Goal: Task Accomplishment & Management: Manage account settings

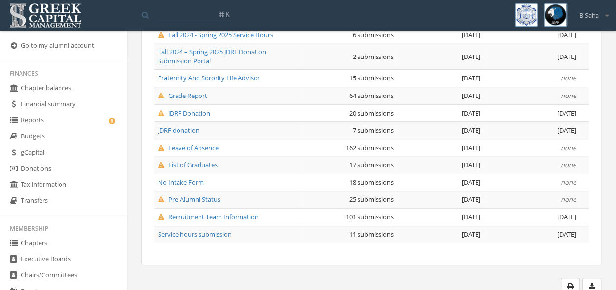
scroll to position [237, 0]
click at [185, 146] on span "Leave of Absence" at bounding box center [188, 147] width 60 height 9
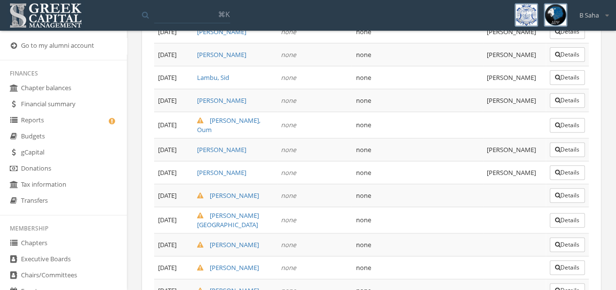
scroll to position [3821, 0]
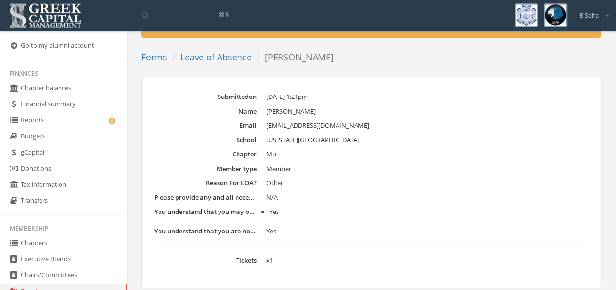
scroll to position [15, 0]
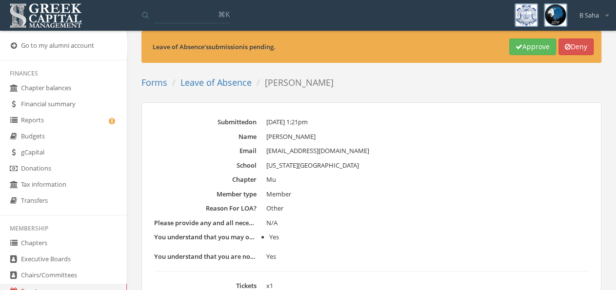
click at [587, 43] on button "Deny" at bounding box center [575, 47] width 35 height 17
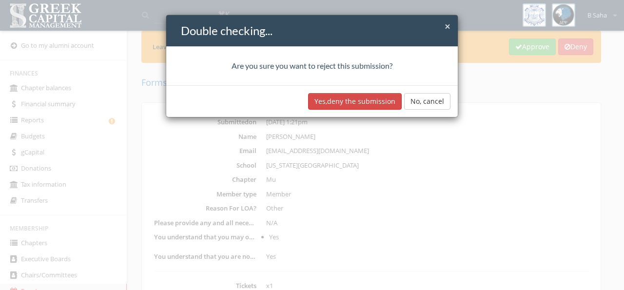
click at [346, 101] on button "Yes, deny the submission" at bounding box center [355, 101] width 94 height 17
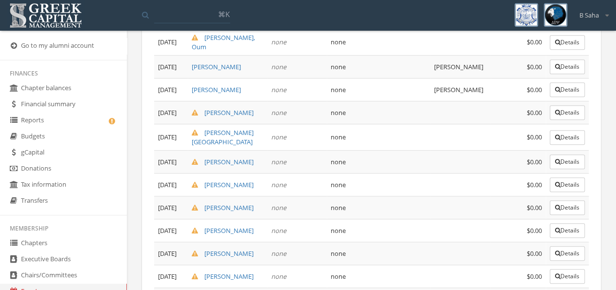
scroll to position [3930, 0]
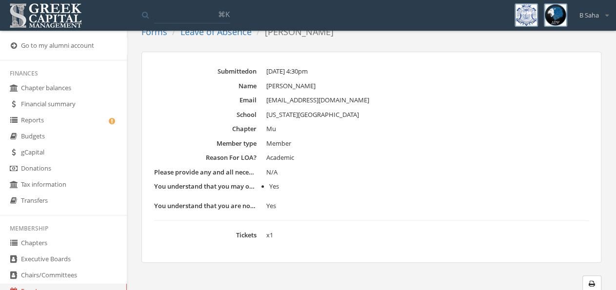
scroll to position [15, 0]
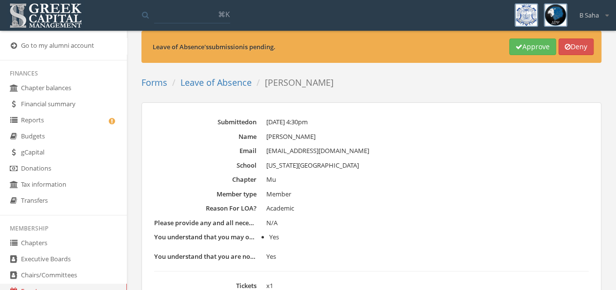
click at [580, 46] on button "Deny" at bounding box center [575, 47] width 35 height 17
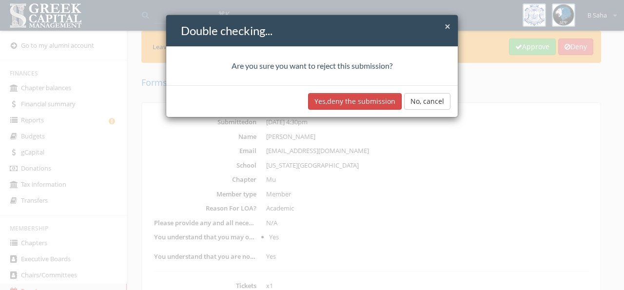
click at [378, 100] on button "Yes, deny the submission" at bounding box center [355, 101] width 94 height 17
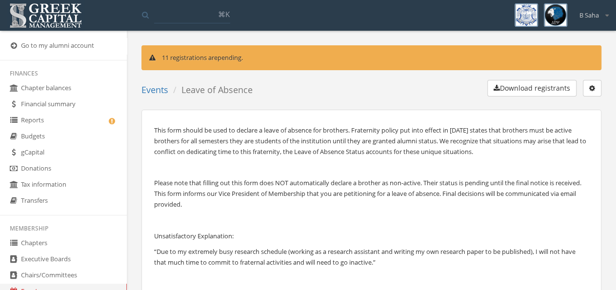
click at [590, 86] on icon "button" at bounding box center [592, 88] width 6 height 7
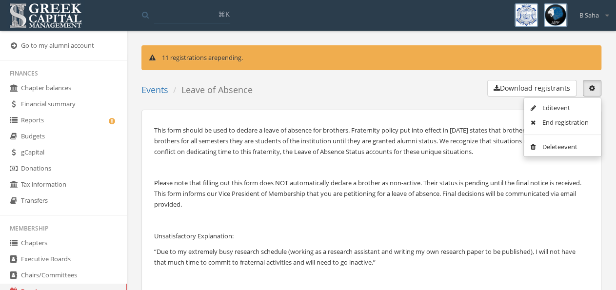
click at [561, 106] on link "Edit event" at bounding box center [562, 107] width 70 height 15
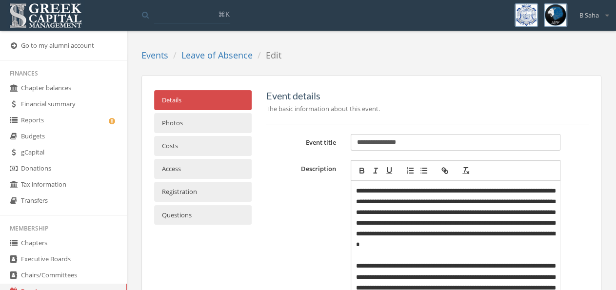
click at [199, 186] on link "Registration" at bounding box center [202, 192] width 97 height 20
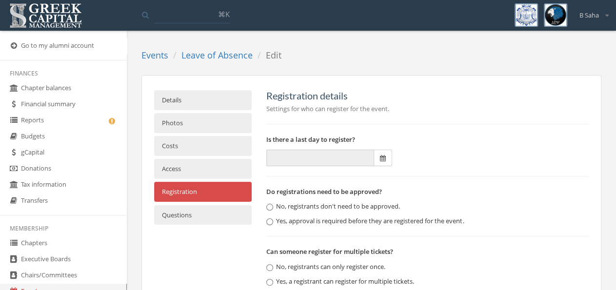
click at [204, 212] on link "Questions" at bounding box center [202, 215] width 97 height 20
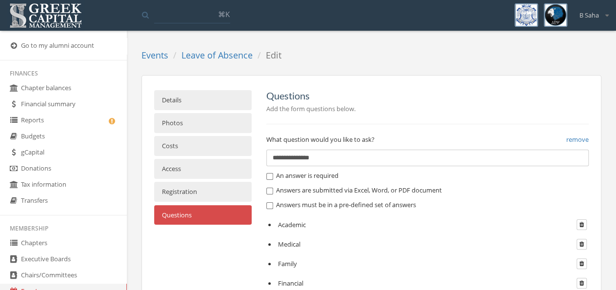
click at [184, 191] on link "Registration" at bounding box center [202, 192] width 97 height 20
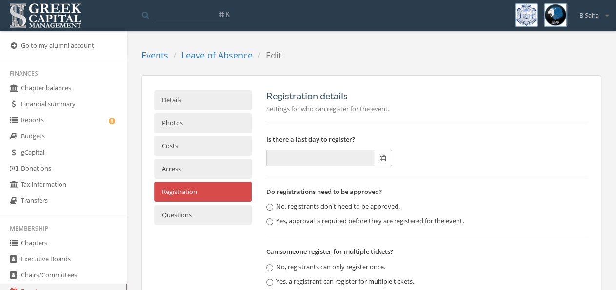
click at [198, 166] on link "Access" at bounding box center [202, 169] width 97 height 20
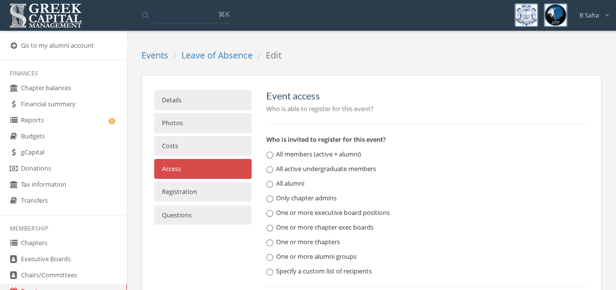
click at [191, 148] on link "Costs" at bounding box center [202, 146] width 97 height 20
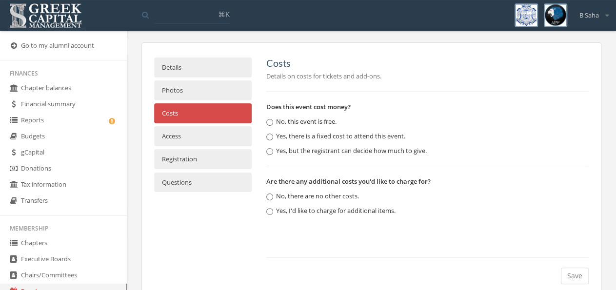
scroll to position [51, 0]
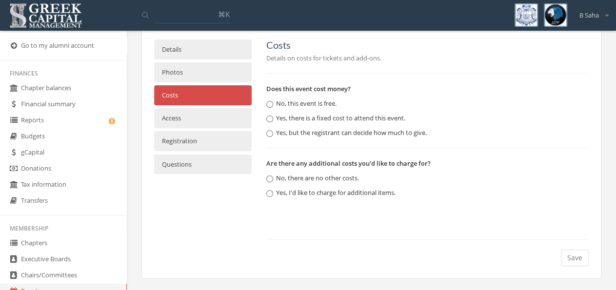
click at [198, 75] on link "Photos" at bounding box center [202, 72] width 97 height 20
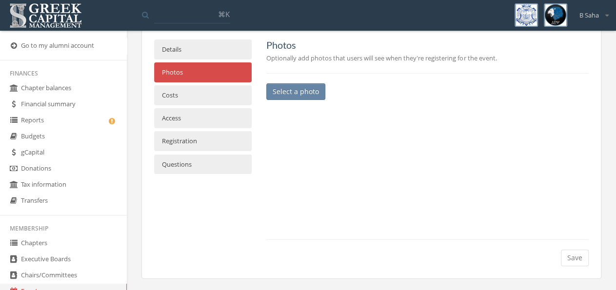
click at [197, 50] on link "Details" at bounding box center [202, 49] width 97 height 20
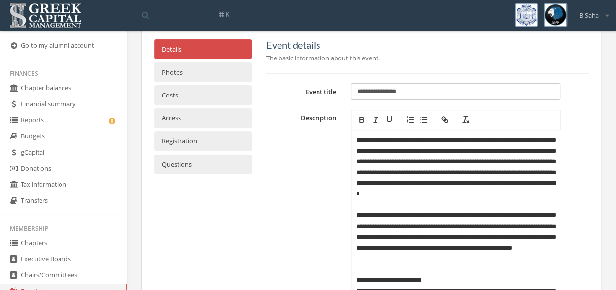
click at [201, 144] on link "Registration" at bounding box center [202, 141] width 97 height 20
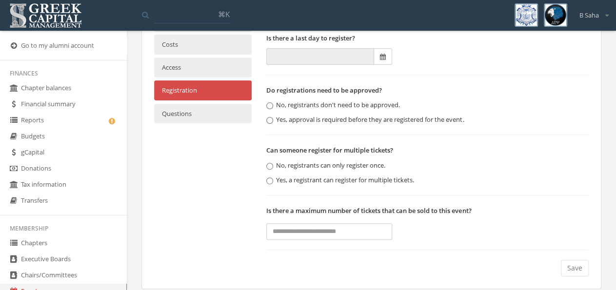
scroll to position [111, 0]
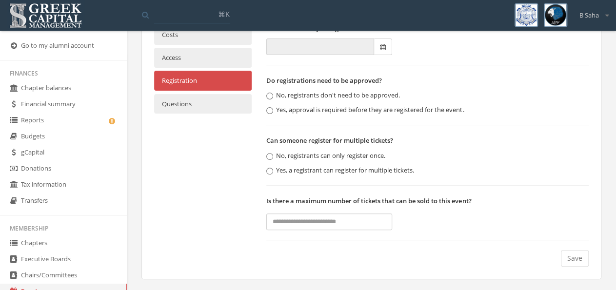
click at [222, 110] on link "Questions" at bounding box center [202, 104] width 97 height 20
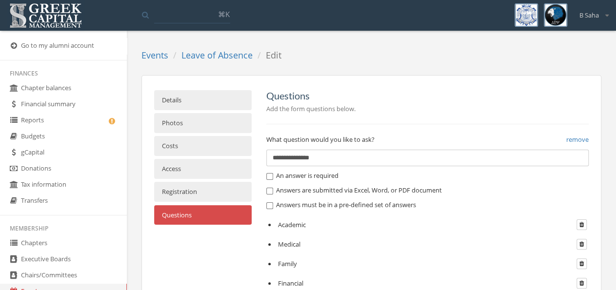
scroll to position [51, 0]
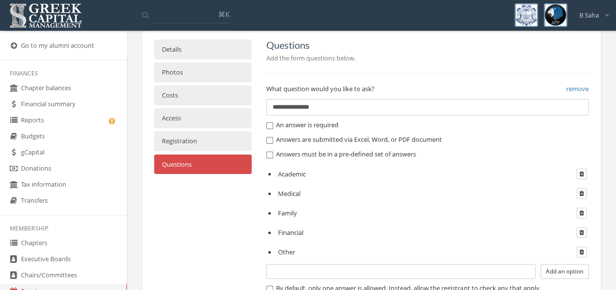
click at [206, 50] on link "Details" at bounding box center [202, 49] width 97 height 20
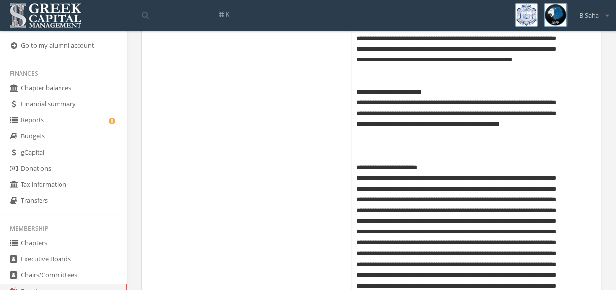
scroll to position [0, 0]
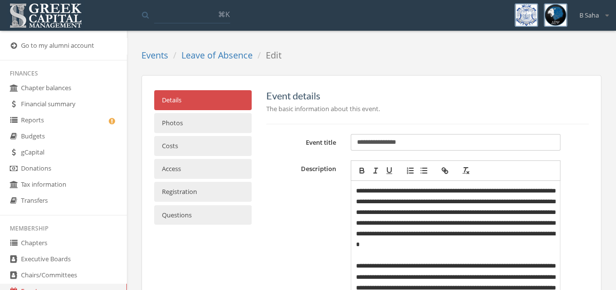
click at [208, 55] on link "Leave of Absence" at bounding box center [216, 55] width 71 height 12
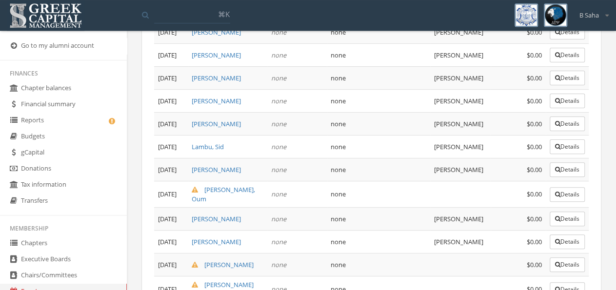
scroll to position [3752, 0]
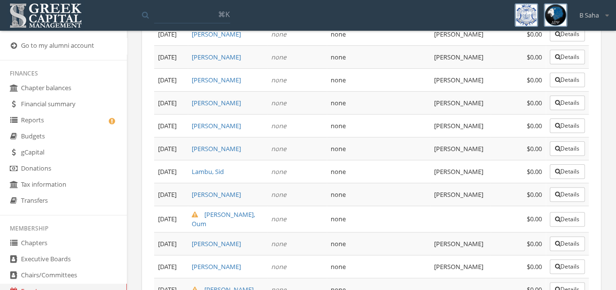
click at [557, 282] on button "Details" at bounding box center [566, 289] width 35 height 15
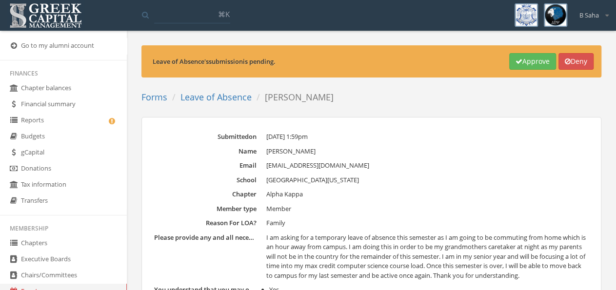
click at [220, 95] on link "Leave of Absence" at bounding box center [215, 97] width 71 height 12
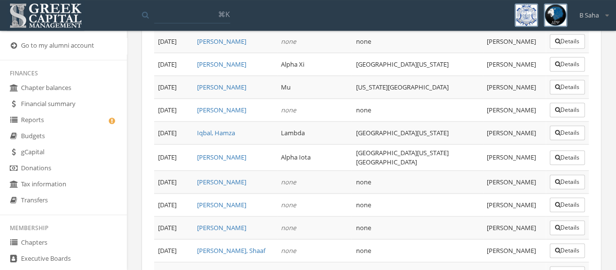
scroll to position [3761, 0]
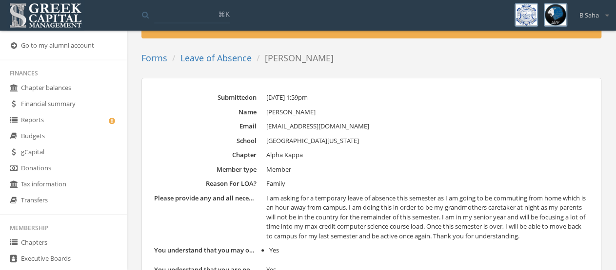
scroll to position [22, 0]
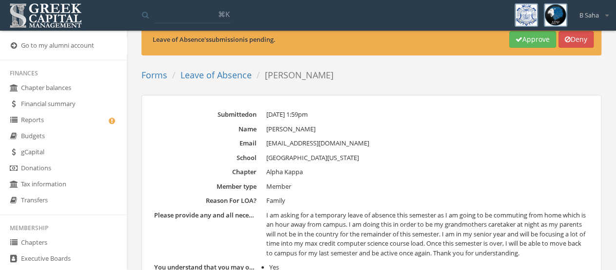
click at [535, 44] on button "Approve" at bounding box center [532, 39] width 47 height 17
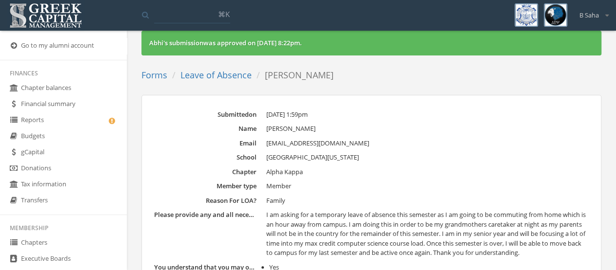
click at [223, 77] on link "Leave of Absence" at bounding box center [215, 75] width 71 height 12
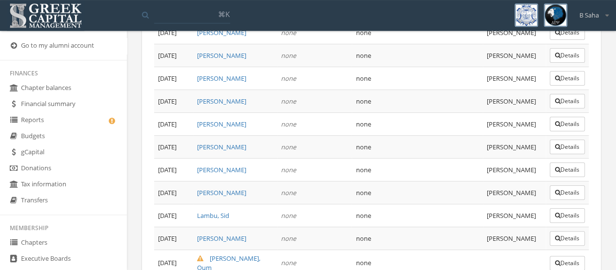
scroll to position [3759, 0]
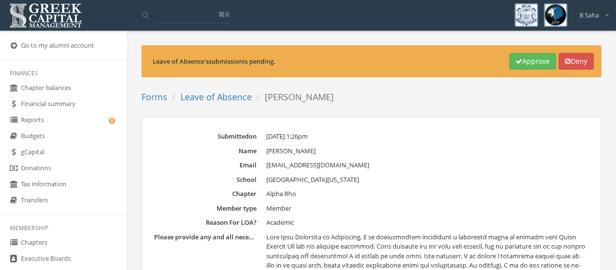
click at [543, 63] on button "Approve" at bounding box center [532, 61] width 47 height 17
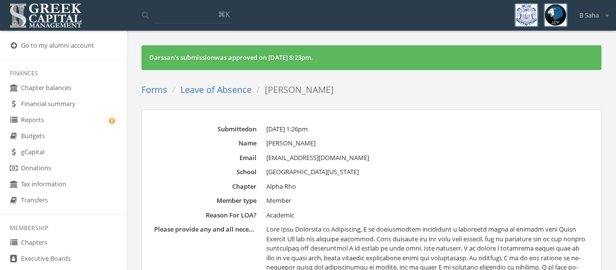
click at [245, 91] on link "Leave of Absence" at bounding box center [215, 90] width 71 height 12
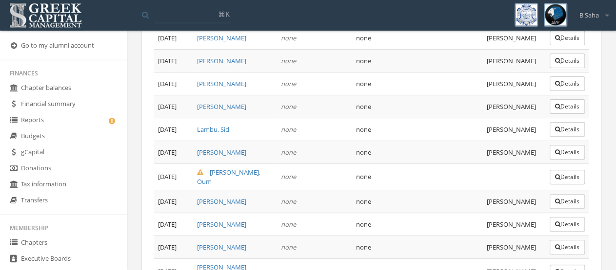
scroll to position [3816, 0]
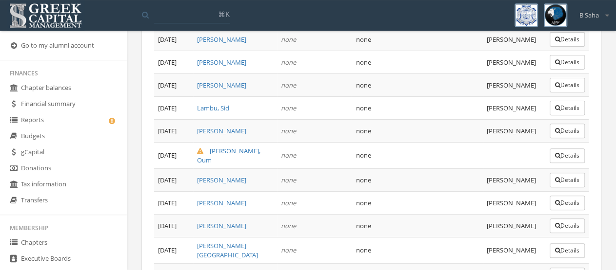
click at [563, 268] on button "Details" at bounding box center [566, 275] width 35 height 15
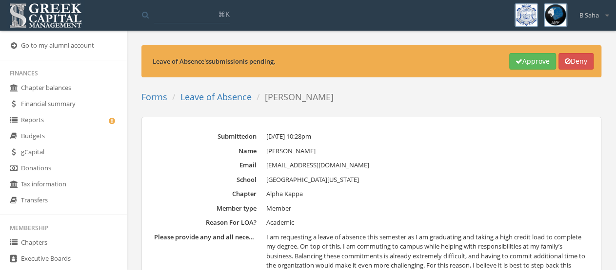
click at [533, 58] on button "Approve" at bounding box center [532, 61] width 47 height 17
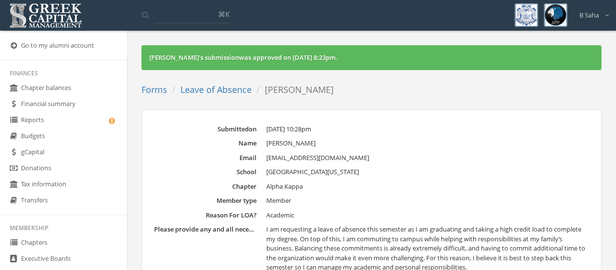
click at [237, 89] on link "Leave of Absence" at bounding box center [215, 90] width 71 height 12
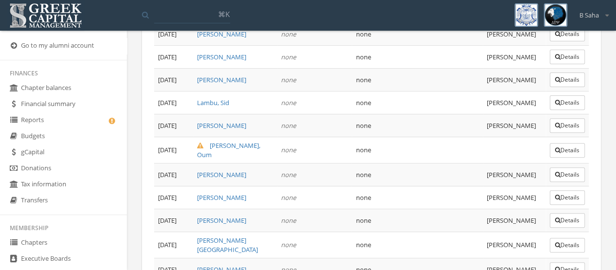
scroll to position [3842, 0]
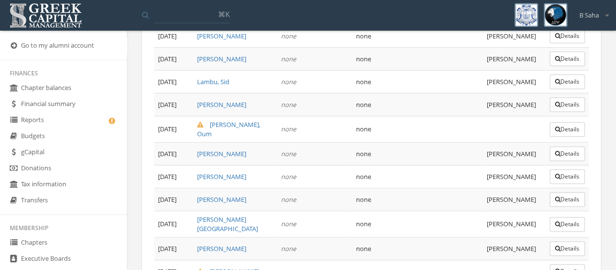
click at [555, 269] on icon "button" at bounding box center [557, 272] width 5 height 6
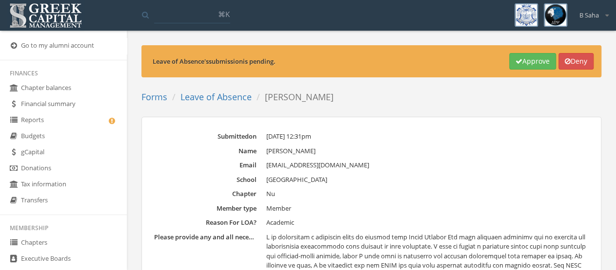
click at [229, 98] on link "Leave of Absence" at bounding box center [215, 97] width 71 height 12
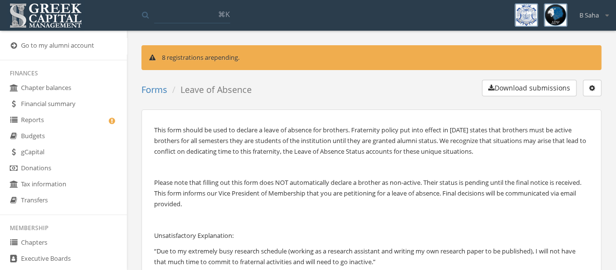
scroll to position [3828, 0]
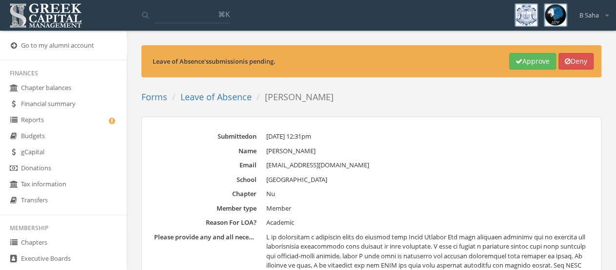
click at [519, 63] on button "Approve" at bounding box center [532, 61] width 47 height 17
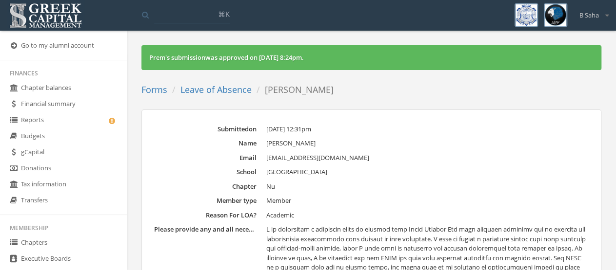
click at [220, 85] on link "Leave of Absence" at bounding box center [215, 90] width 71 height 12
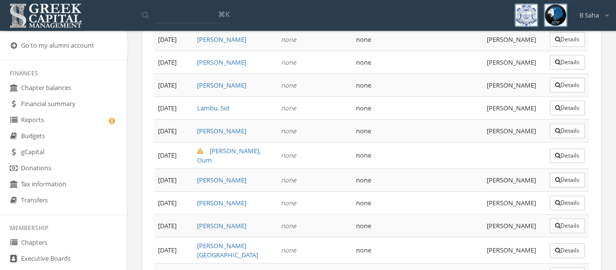
scroll to position [3847, 0]
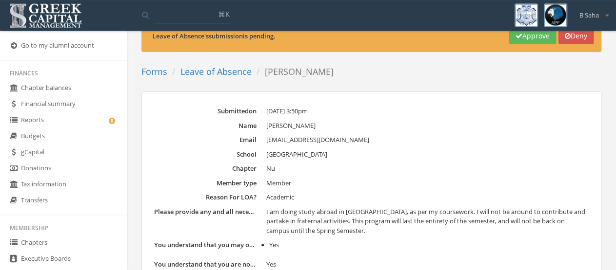
scroll to position [51, 0]
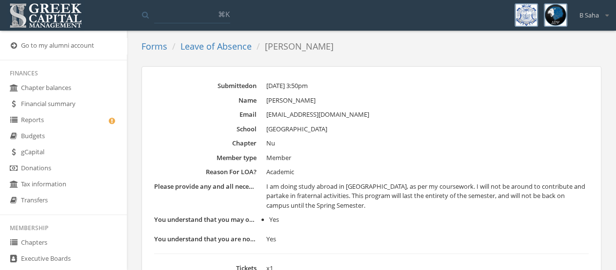
click at [236, 51] on link "Leave of Absence" at bounding box center [215, 46] width 71 height 12
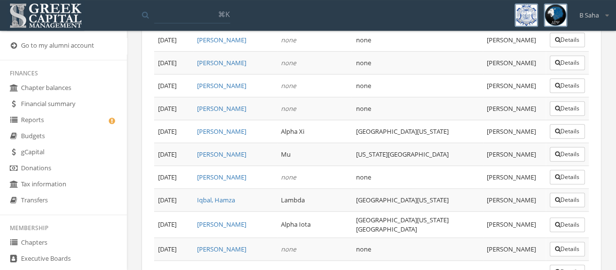
scroll to position [3851, 0]
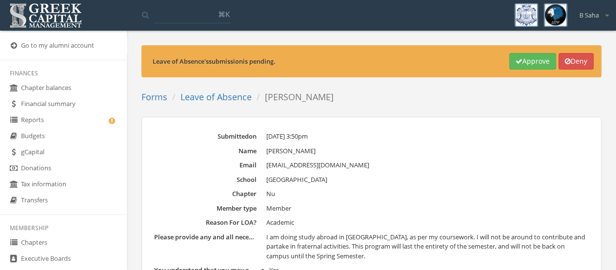
click at [546, 61] on button "Approve" at bounding box center [532, 61] width 47 height 17
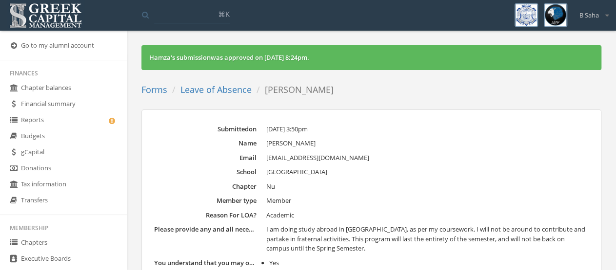
click at [236, 88] on link "Leave of Absence" at bounding box center [215, 90] width 71 height 12
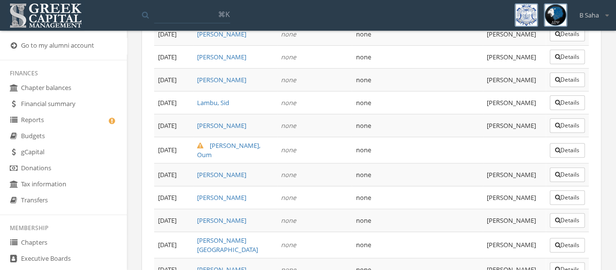
scroll to position [3853, 0]
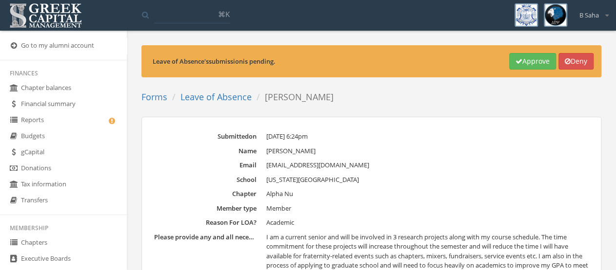
click at [229, 95] on link "Leave of Absence" at bounding box center [215, 97] width 71 height 12
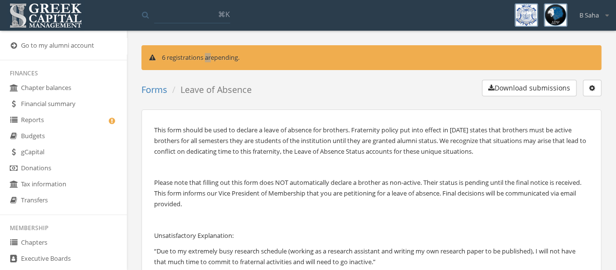
scroll to position [3873, 0]
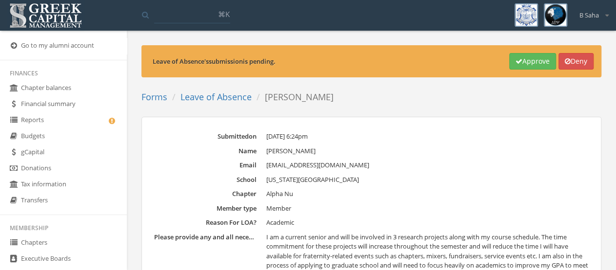
click at [524, 61] on button "Approve" at bounding box center [532, 61] width 47 height 17
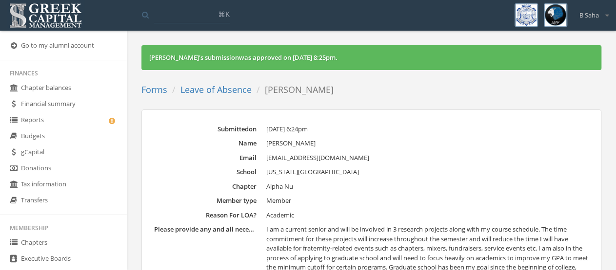
click at [217, 87] on link "Leave of Absence" at bounding box center [215, 90] width 71 height 12
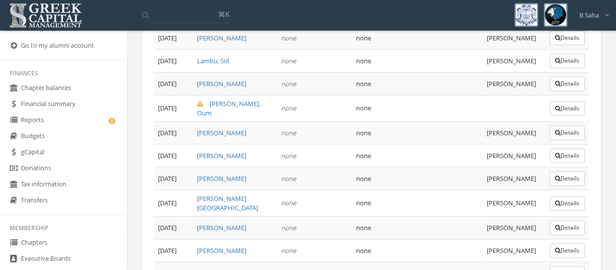
scroll to position [3890, 0]
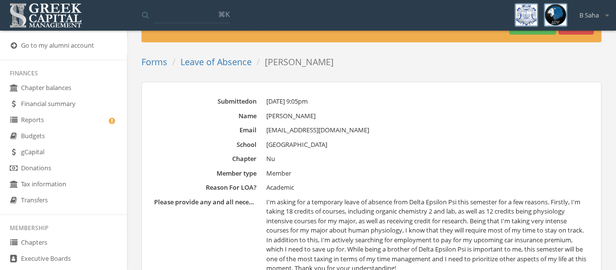
scroll to position [51, 0]
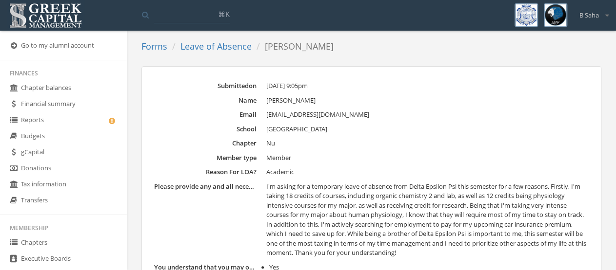
click at [235, 46] on link "Leave of Absence" at bounding box center [215, 46] width 71 height 12
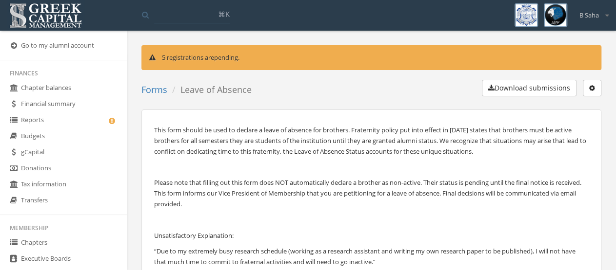
scroll to position [3890, 0]
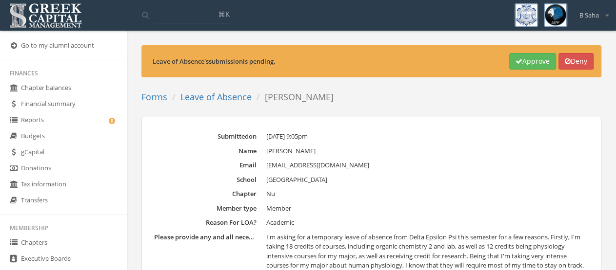
click at [522, 63] on button "Approve" at bounding box center [532, 61] width 47 height 17
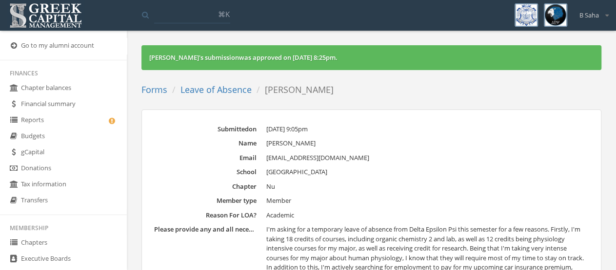
click at [231, 91] on link "Leave of Absence" at bounding box center [215, 90] width 71 height 12
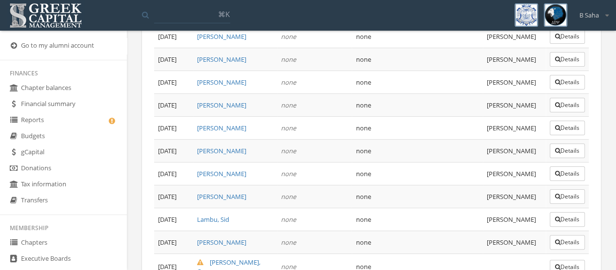
scroll to position [3890, 0]
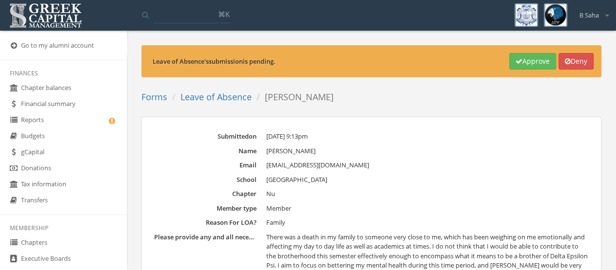
click at [531, 59] on button "Approve" at bounding box center [532, 61] width 47 height 17
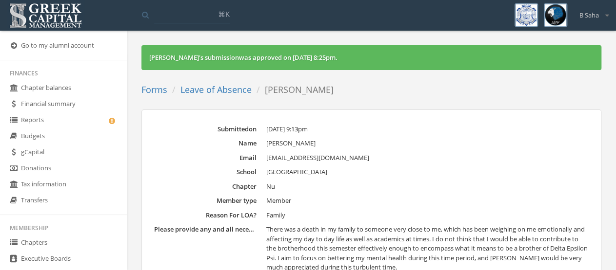
click at [222, 87] on link "Leave of Absence" at bounding box center [215, 90] width 71 height 12
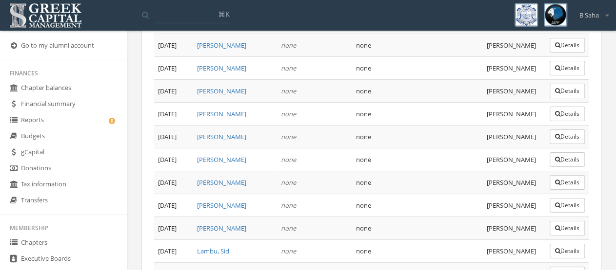
scroll to position [3890, 0]
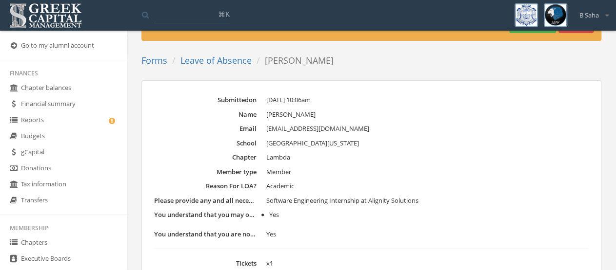
scroll to position [35, 0]
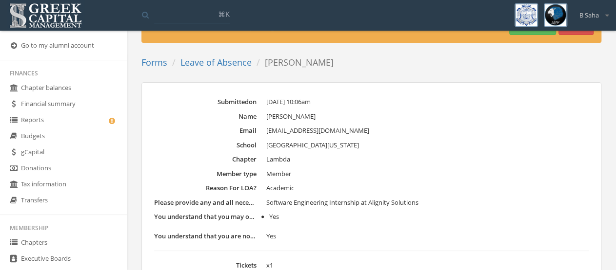
click at [236, 64] on link "Leave of Absence" at bounding box center [215, 63] width 71 height 12
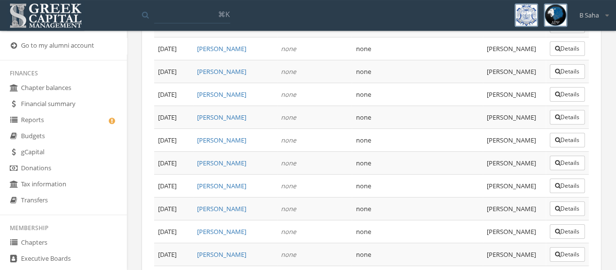
scroll to position [3890, 0]
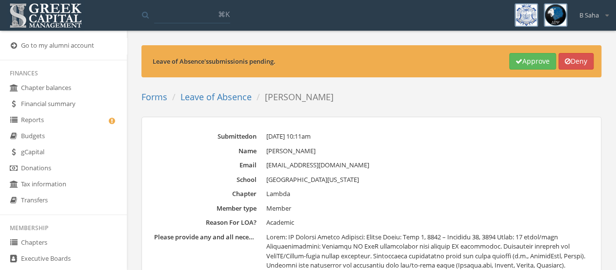
click at [230, 93] on link "Leave of Absence" at bounding box center [215, 97] width 71 height 12
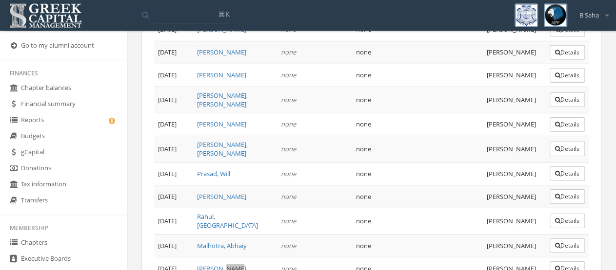
scroll to position [3890, 0]
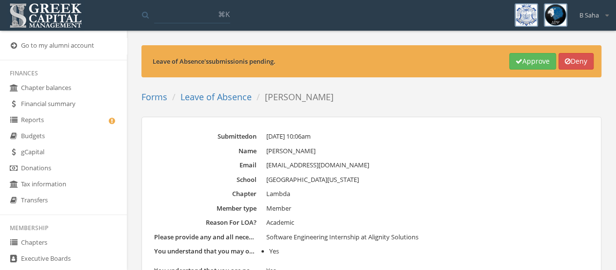
click at [573, 62] on button "Deny" at bounding box center [575, 61] width 35 height 17
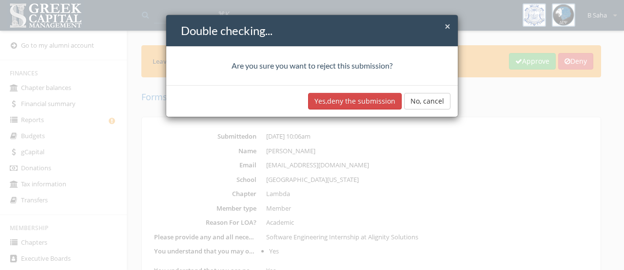
click at [366, 96] on button "Yes, deny the submission" at bounding box center [355, 101] width 94 height 17
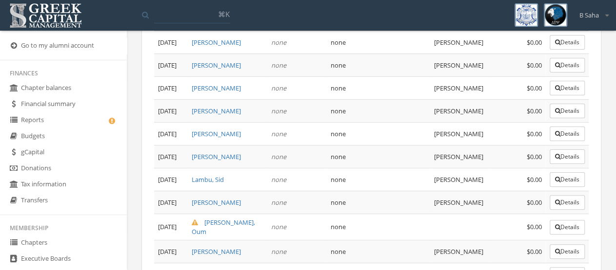
scroll to position [3898, 0]
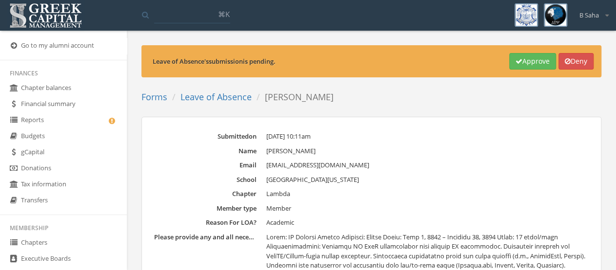
click at [525, 63] on button "Approve" at bounding box center [532, 61] width 47 height 17
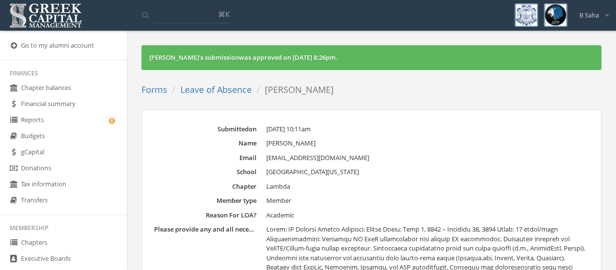
click at [231, 93] on link "Leave of Absence" at bounding box center [215, 90] width 71 height 12
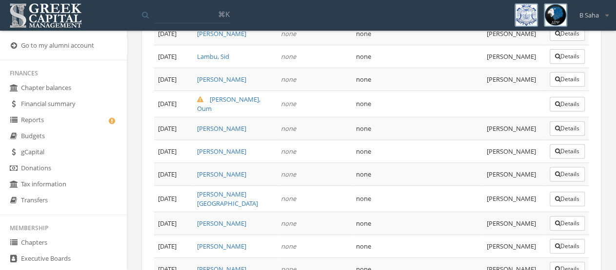
scroll to position [3664, 0]
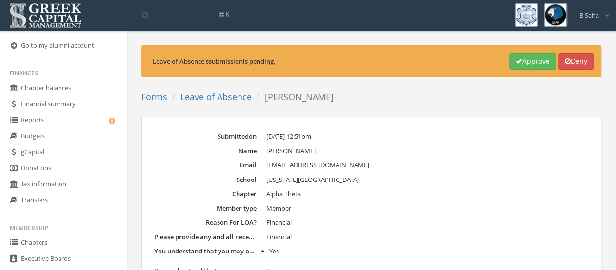
click at [544, 58] on button "Approve" at bounding box center [532, 61] width 47 height 17
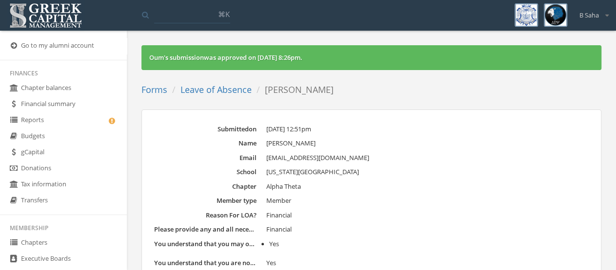
click at [213, 86] on link "Leave of Absence" at bounding box center [215, 90] width 71 height 12
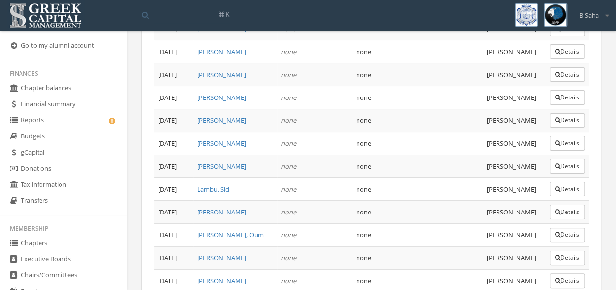
scroll to position [3813, 0]
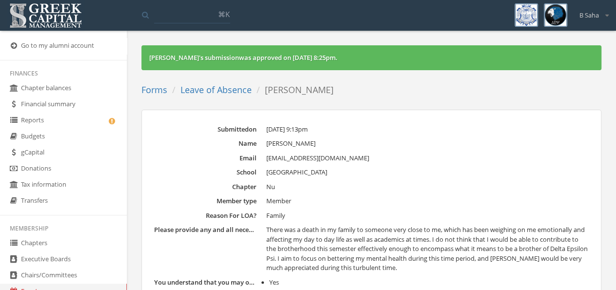
click at [239, 92] on link "Leave of Absence" at bounding box center [215, 90] width 71 height 12
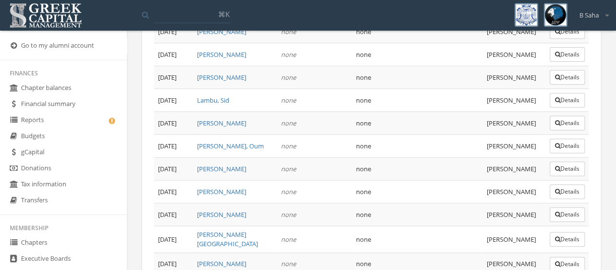
scroll to position [66, 0]
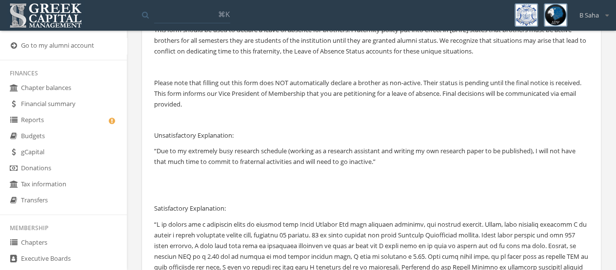
click at [430, 176] on p at bounding box center [371, 177] width 434 height 11
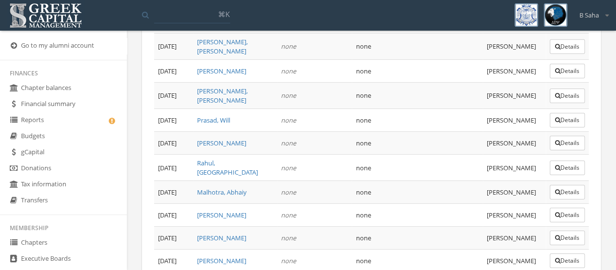
scroll to position [3833, 0]
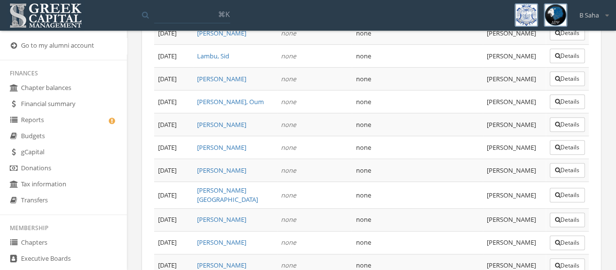
click at [83, 117] on link "Reports" at bounding box center [63, 121] width 127 height 16
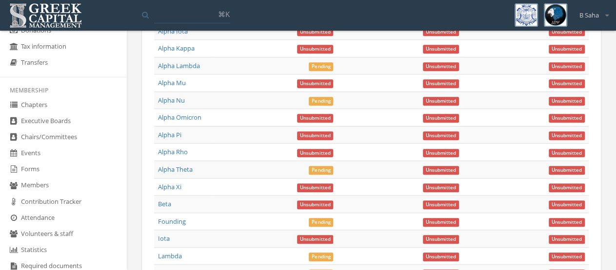
scroll to position [158, 0]
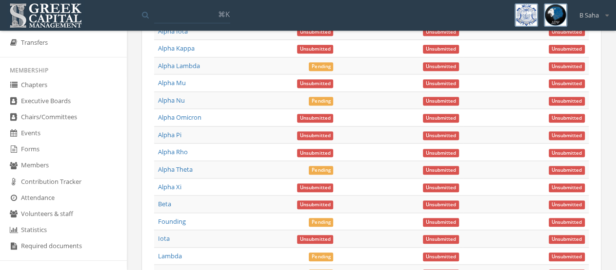
click at [45, 154] on link "Forms" at bounding box center [63, 150] width 127 height 16
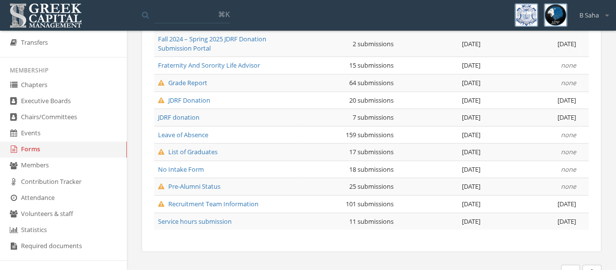
scroll to position [257, 0]
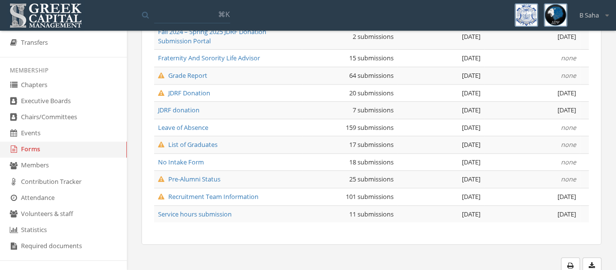
click at [208, 175] on span "Pre-Alumni Status" at bounding box center [189, 179] width 62 height 9
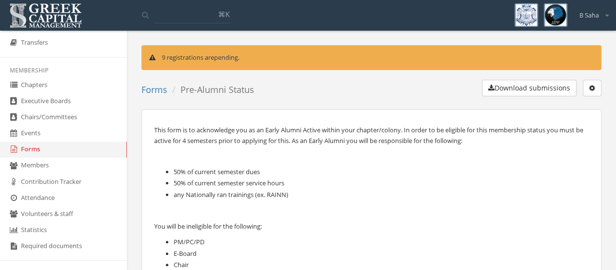
click at [39, 154] on link "Forms" at bounding box center [63, 150] width 127 height 16
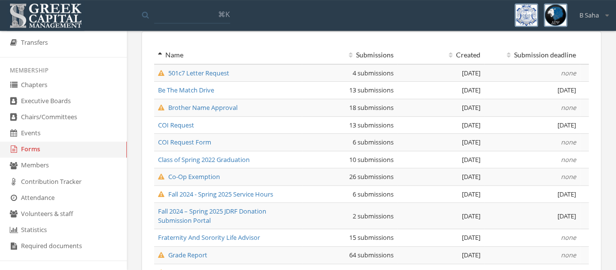
scroll to position [101, 0]
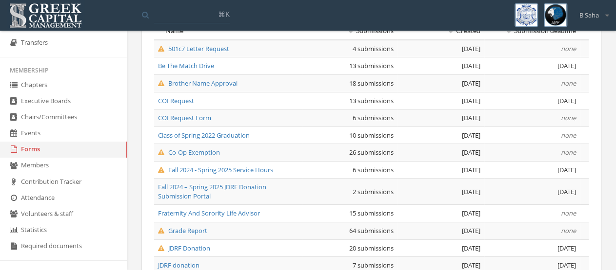
click at [212, 150] on span "Co-Op Exemption" at bounding box center [189, 152] width 62 height 9
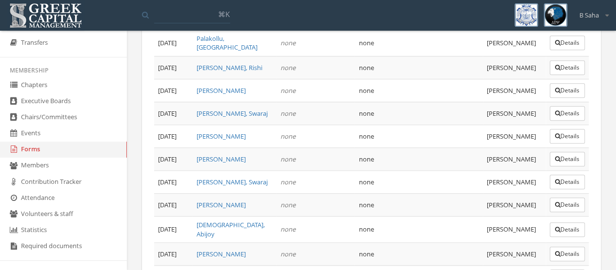
scroll to position [561, 0]
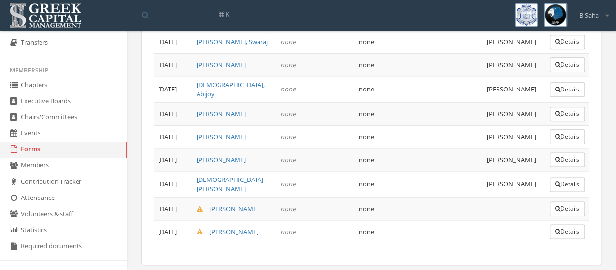
click at [565, 202] on button "Details" at bounding box center [566, 209] width 35 height 15
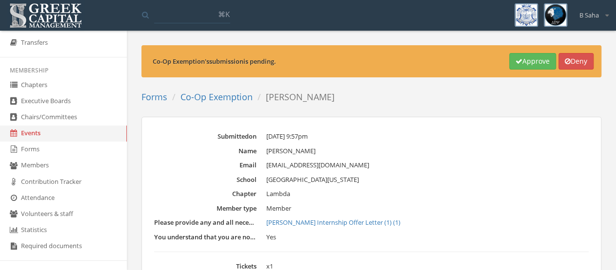
click at [571, 67] on button "Deny" at bounding box center [575, 61] width 35 height 17
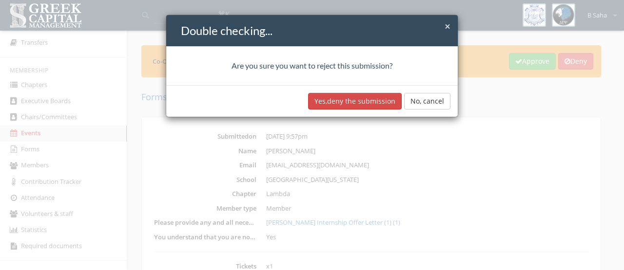
click at [378, 97] on button "Yes, deny the submission" at bounding box center [355, 101] width 94 height 17
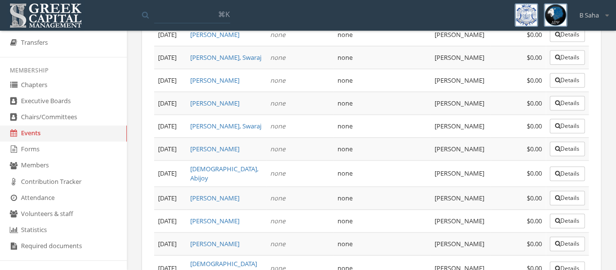
scroll to position [551, 0]
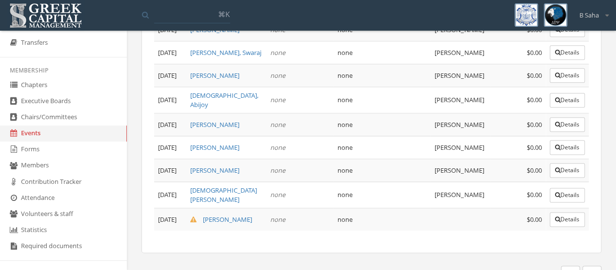
click at [578, 212] on button "Details" at bounding box center [566, 219] width 35 height 15
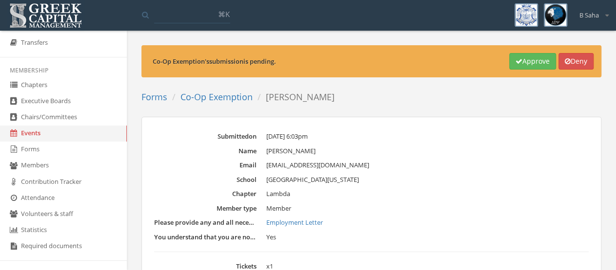
scroll to position [51, 0]
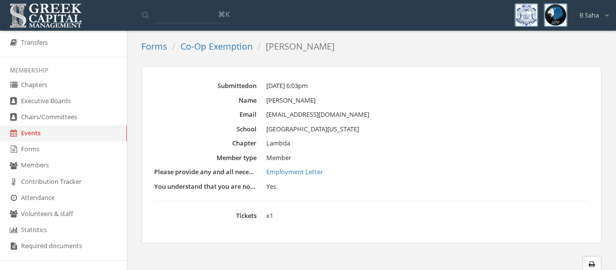
click at [156, 41] on link "Forms" at bounding box center [154, 46] width 26 height 12
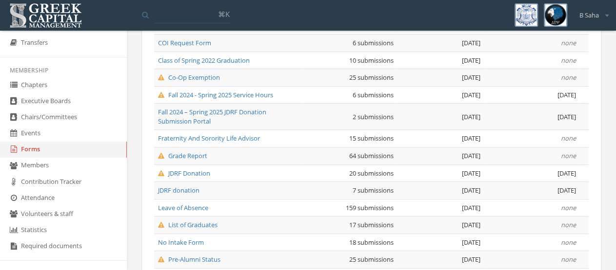
scroll to position [155, 0]
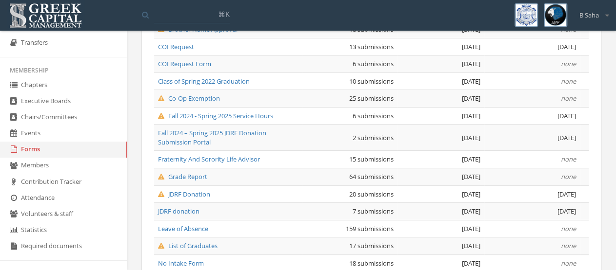
click at [202, 96] on span "Co-Op Exemption" at bounding box center [189, 98] width 62 height 9
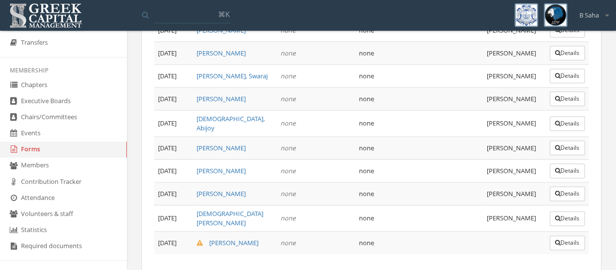
scroll to position [539, 0]
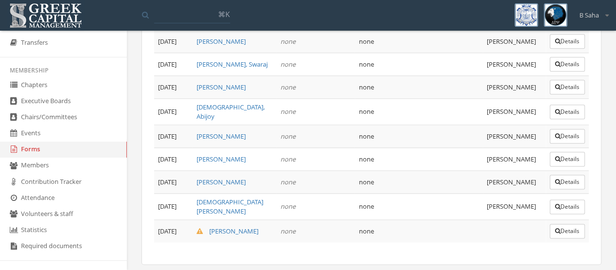
click at [577, 224] on button "Details" at bounding box center [566, 231] width 35 height 15
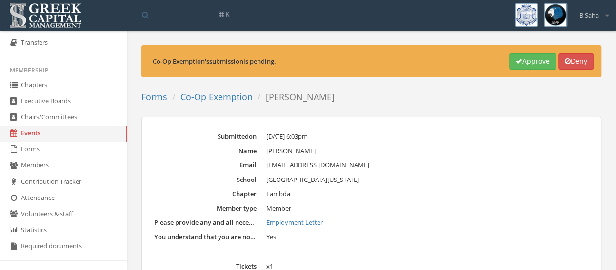
click at [566, 63] on icon "button" at bounding box center [567, 61] width 6 height 7
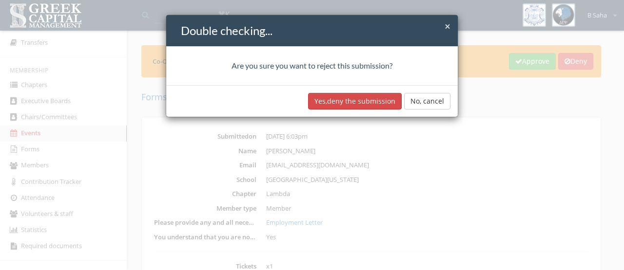
click at [346, 96] on button "Yes, deny the submission" at bounding box center [355, 101] width 94 height 17
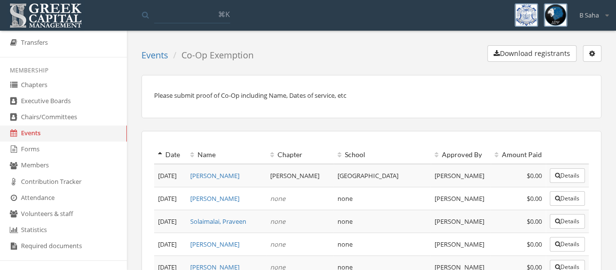
click at [43, 151] on link "Forms" at bounding box center [63, 150] width 127 height 16
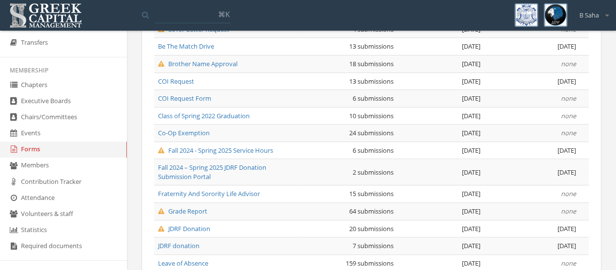
scroll to position [203, 0]
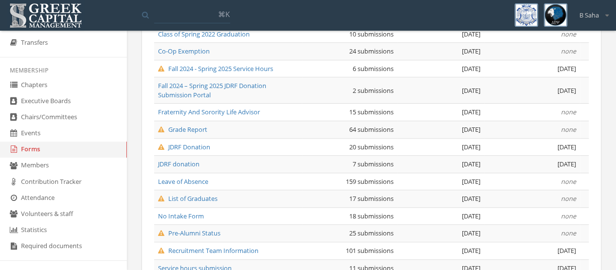
click at [183, 177] on span "Leave of Absence" at bounding box center [183, 181] width 50 height 9
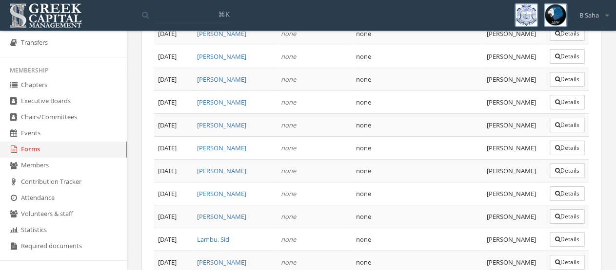
scroll to position [3833, 0]
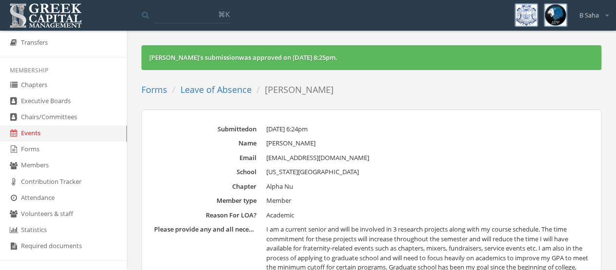
click at [213, 91] on link "Leave of Absence" at bounding box center [215, 90] width 71 height 12
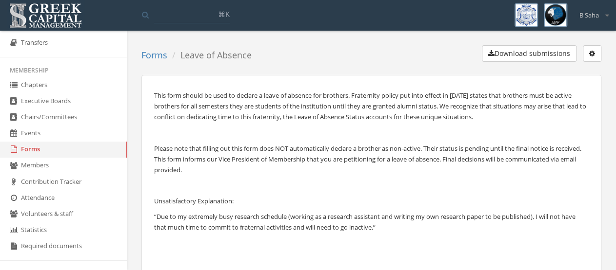
click at [160, 56] on link "Forms" at bounding box center [154, 55] width 26 height 12
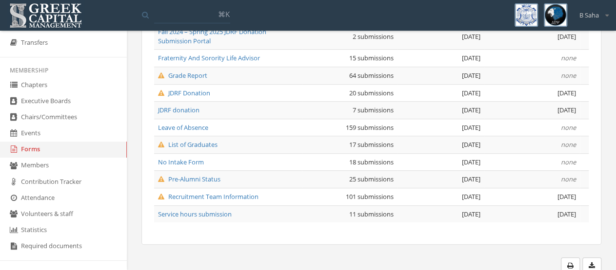
scroll to position [206, 0]
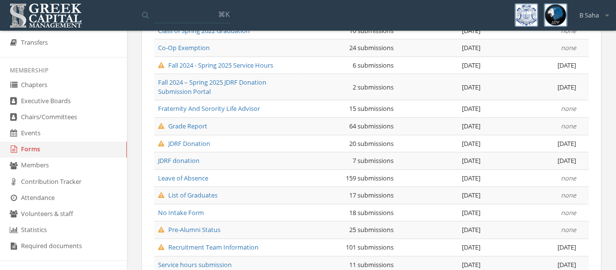
click at [211, 230] on span "Pre-Alumni Status" at bounding box center [189, 230] width 62 height 9
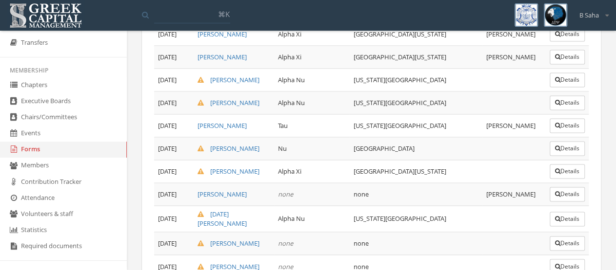
scroll to position [721, 0]
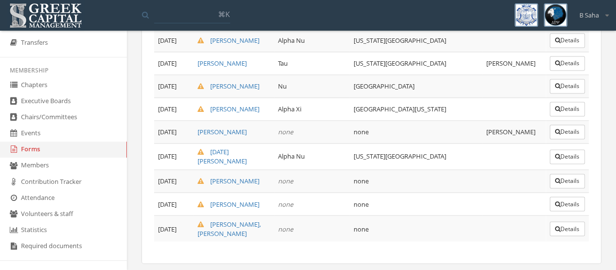
click at [578, 174] on button "Details" at bounding box center [566, 181] width 35 height 15
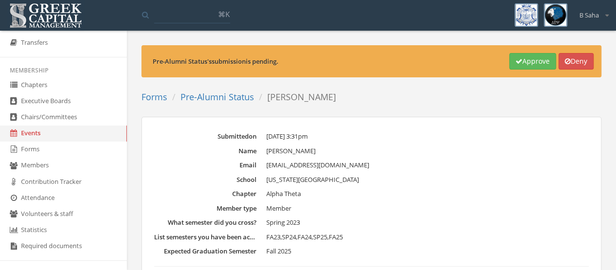
click at [148, 94] on link "Forms" at bounding box center [154, 97] width 26 height 12
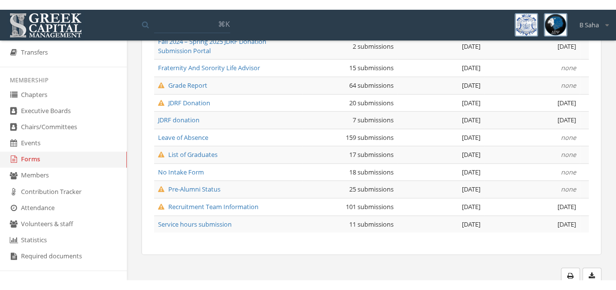
scroll to position [237, 0]
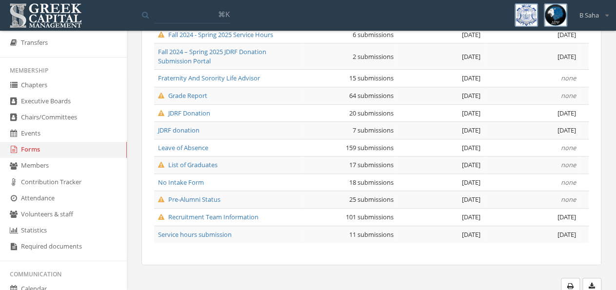
click at [214, 195] on span "Pre-Alumni Status" at bounding box center [189, 199] width 62 height 9
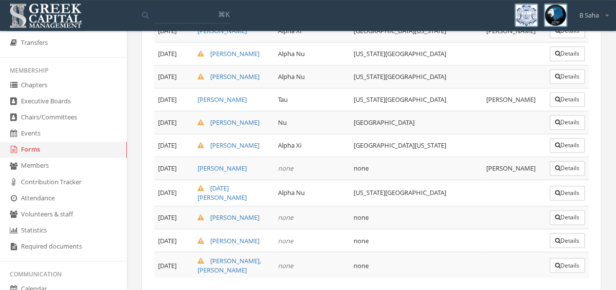
scroll to position [701, 0]
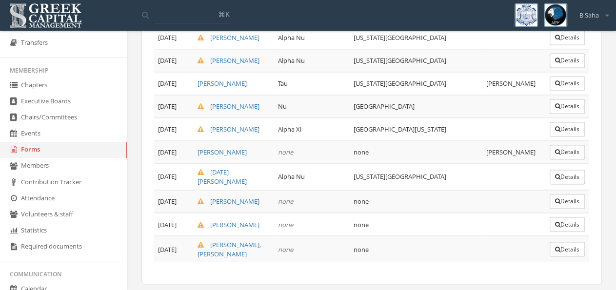
click at [564, 217] on button "Details" at bounding box center [566, 224] width 35 height 15
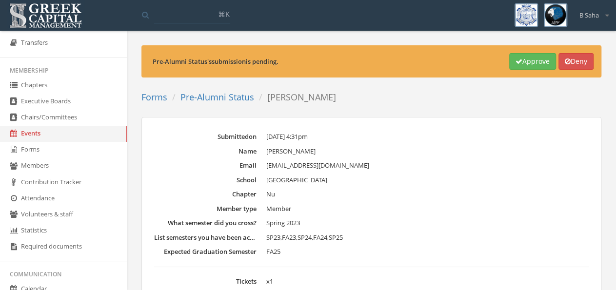
click at [537, 62] on button "Approve" at bounding box center [532, 61] width 47 height 17
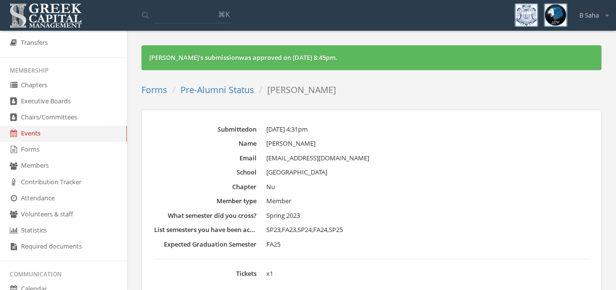
click at [243, 90] on link "Pre-Alumni Status" at bounding box center [217, 90] width 74 height 12
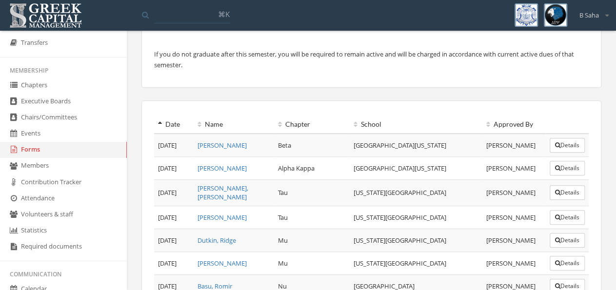
scroll to position [701, 0]
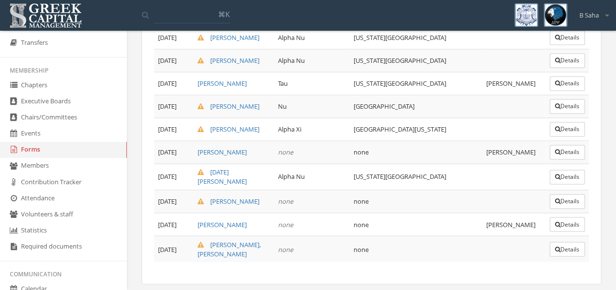
click at [578, 242] on button "Details" at bounding box center [566, 249] width 35 height 15
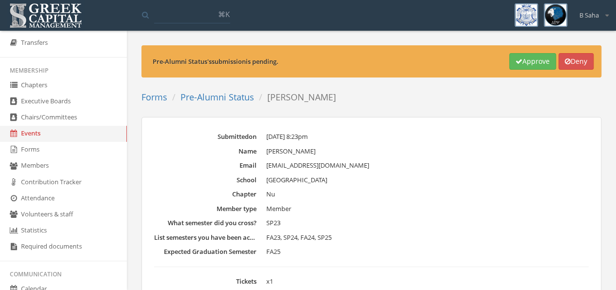
click at [528, 60] on button "Approve" at bounding box center [532, 61] width 47 height 17
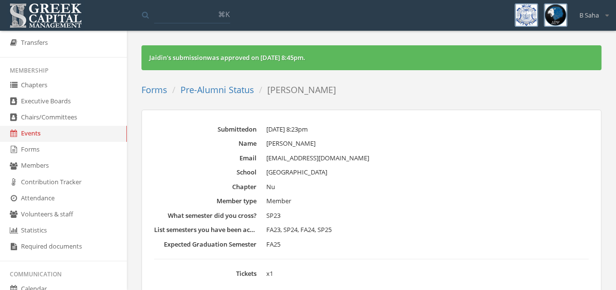
click at [238, 88] on link "Pre-Alumni Status" at bounding box center [217, 90] width 74 height 12
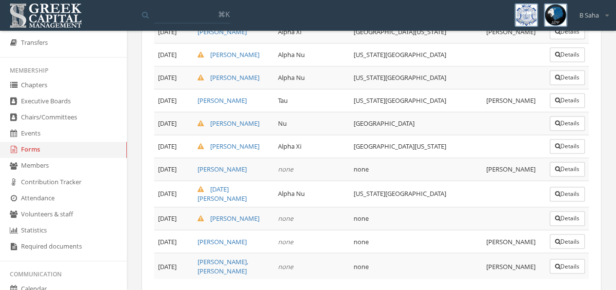
scroll to position [701, 0]
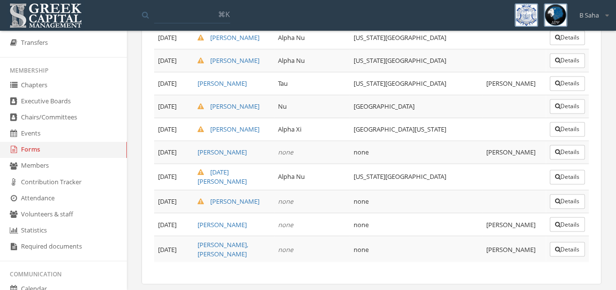
click at [47, 153] on link "Forms" at bounding box center [63, 150] width 127 height 16
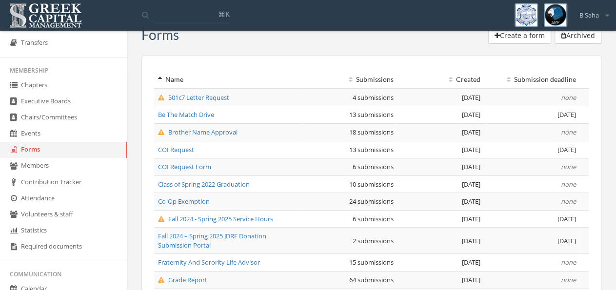
scroll to position [152, 0]
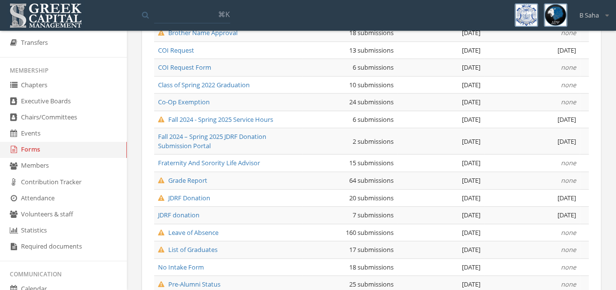
click at [187, 229] on span "Leave of Absence" at bounding box center [188, 232] width 60 height 9
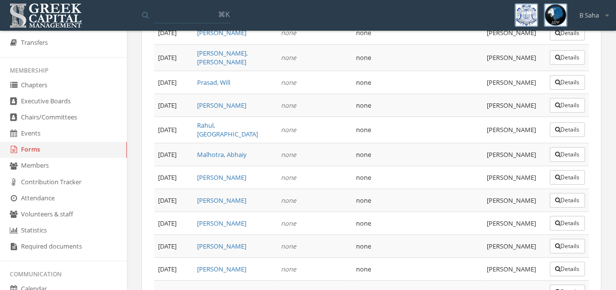
scroll to position [3870, 0]
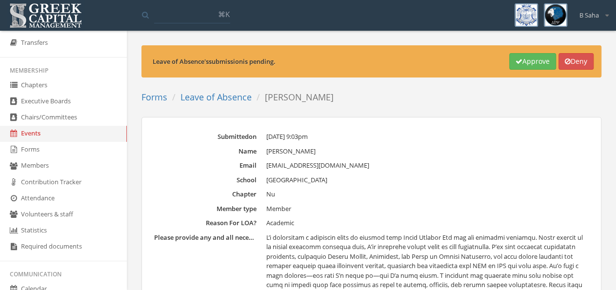
click at [524, 62] on button "Approve" at bounding box center [532, 61] width 47 height 17
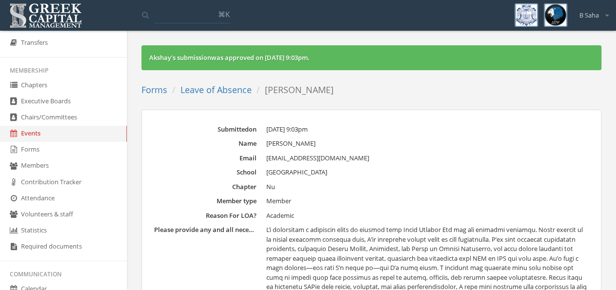
click at [231, 92] on link "Leave of Absence" at bounding box center [215, 90] width 71 height 12
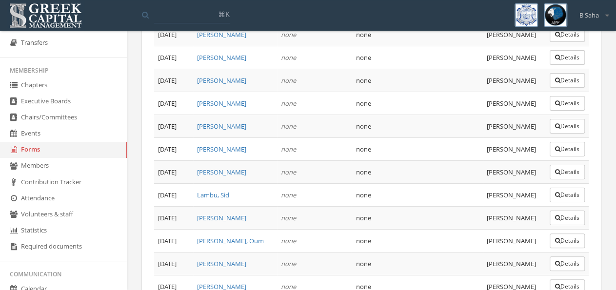
scroll to position [3836, 0]
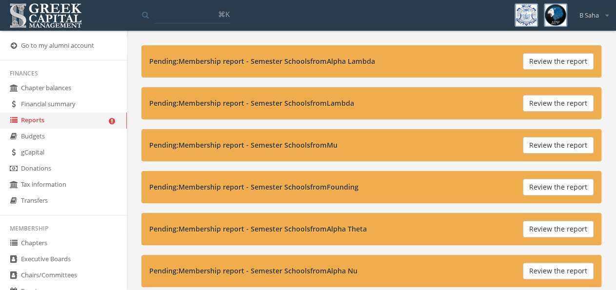
click at [565, 141] on button "Review the report" at bounding box center [557, 145] width 71 height 17
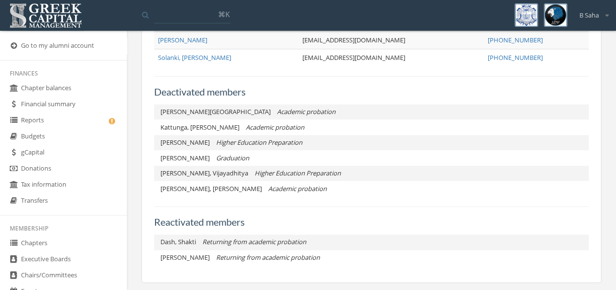
scroll to position [439, 0]
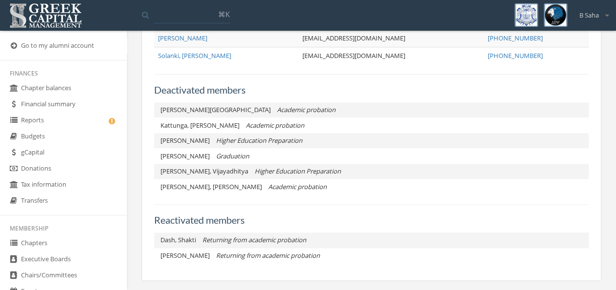
click at [77, 119] on link "Reports" at bounding box center [63, 121] width 127 height 16
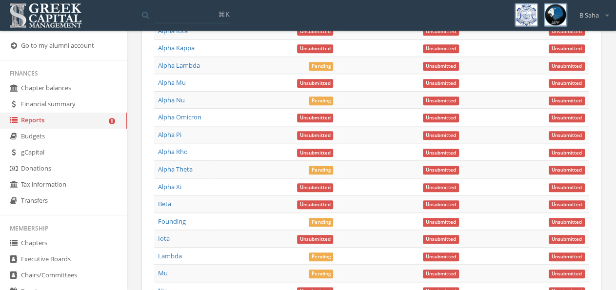
scroll to position [405, 0]
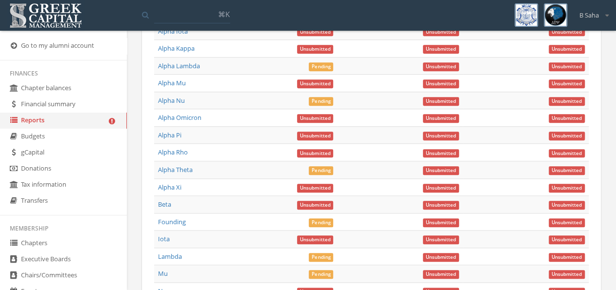
click at [164, 53] on link "Alpha Kappa" at bounding box center [176, 48] width 37 height 9
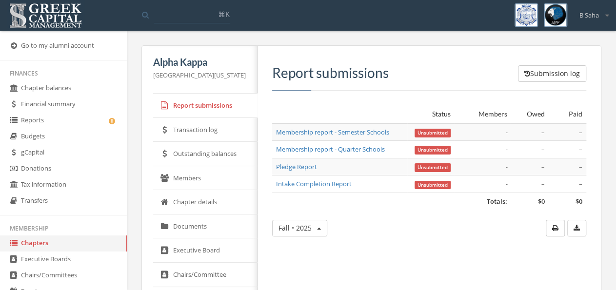
click at [52, 117] on link "Reports" at bounding box center [63, 121] width 127 height 16
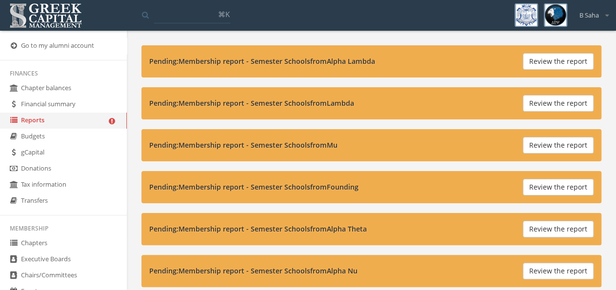
click at [539, 58] on button "Review the report" at bounding box center [557, 61] width 71 height 17
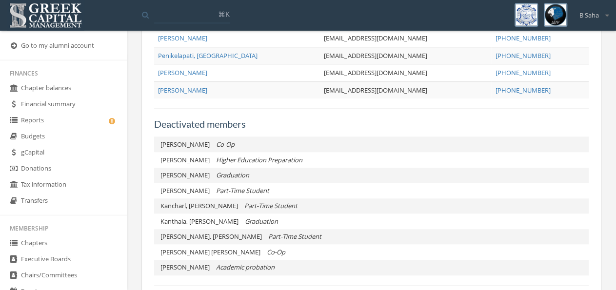
scroll to position [355, 0]
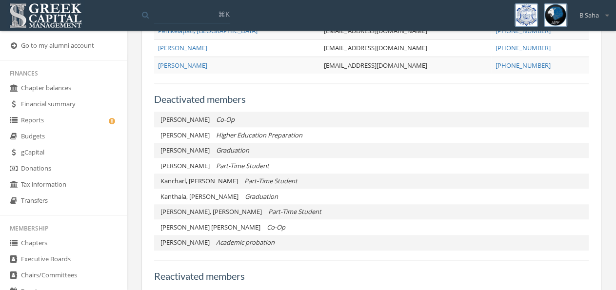
click at [81, 123] on link "Reports" at bounding box center [63, 121] width 127 height 16
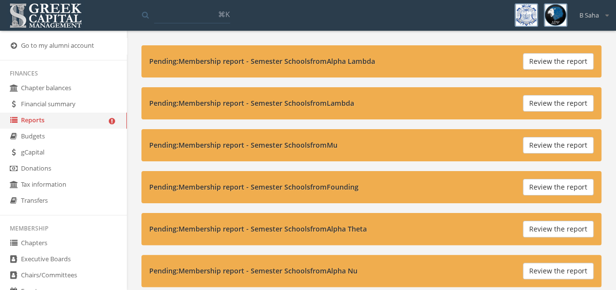
click at [563, 101] on button "Review the report" at bounding box center [557, 103] width 71 height 17
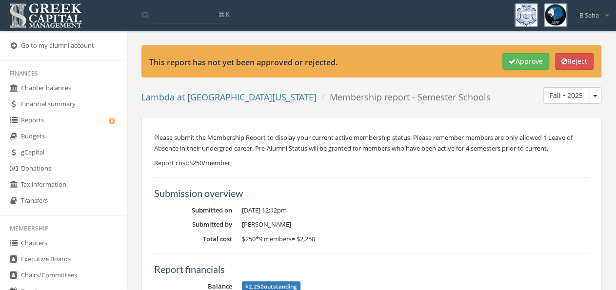
click at [87, 122] on link "Reports" at bounding box center [63, 121] width 127 height 16
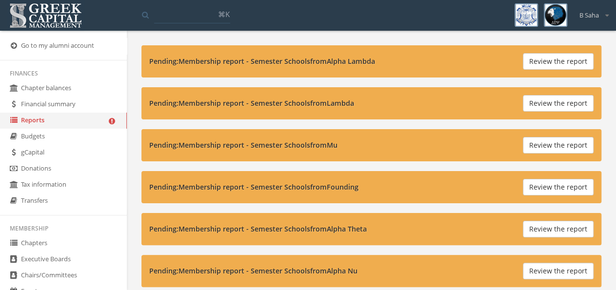
click at [550, 185] on button "Review the report" at bounding box center [557, 187] width 71 height 17
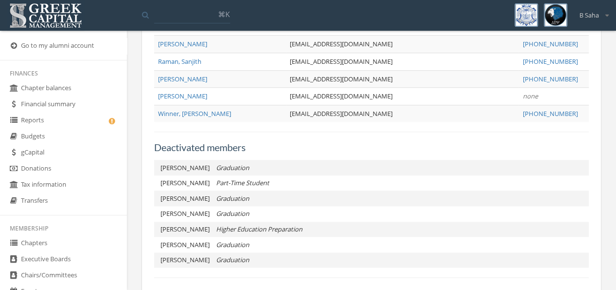
scroll to position [456, 0]
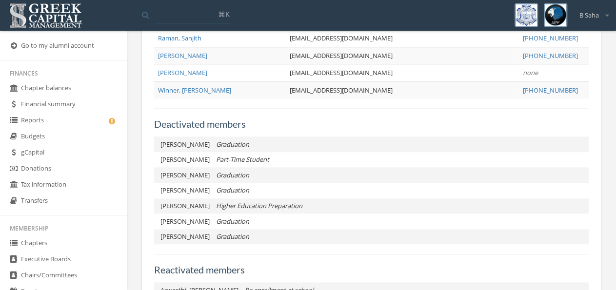
click at [73, 121] on link "Reports" at bounding box center [63, 121] width 127 height 16
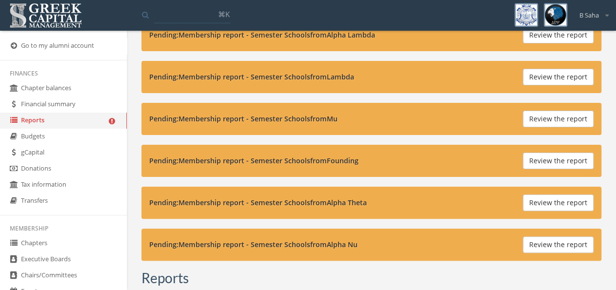
scroll to position [51, 0]
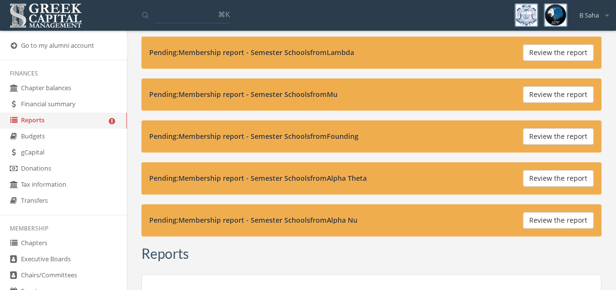
click at [561, 171] on button "Review the report" at bounding box center [557, 178] width 71 height 17
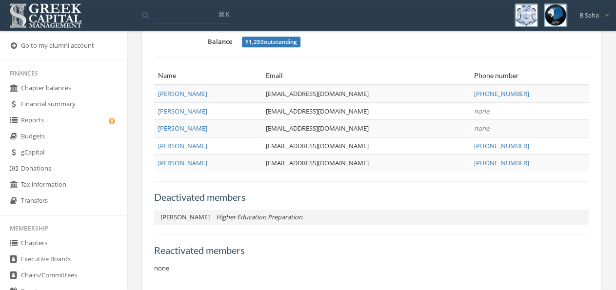
scroll to position [253, 0]
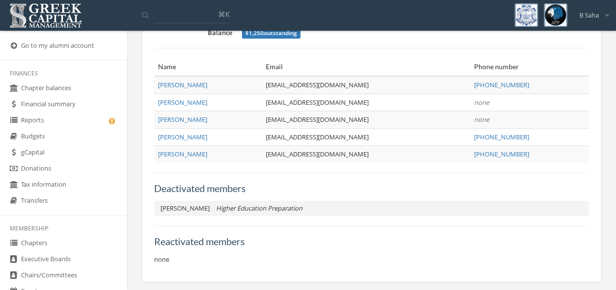
click at [72, 126] on link "Reports" at bounding box center [63, 121] width 127 height 16
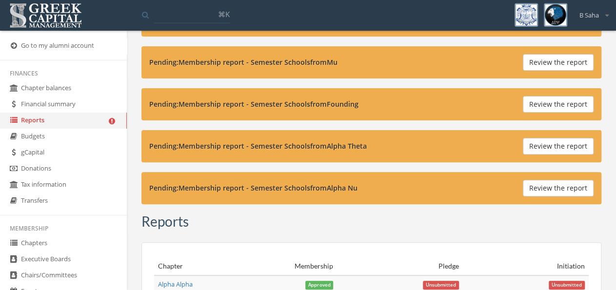
scroll to position [101, 0]
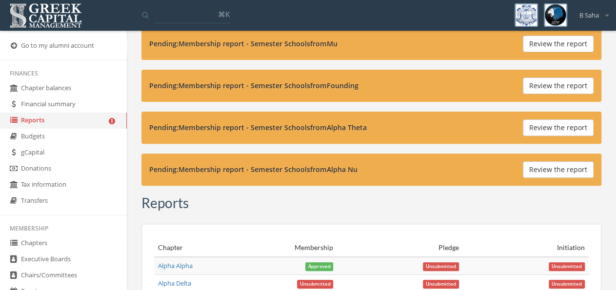
click at [554, 165] on button "Review the report" at bounding box center [557, 169] width 71 height 17
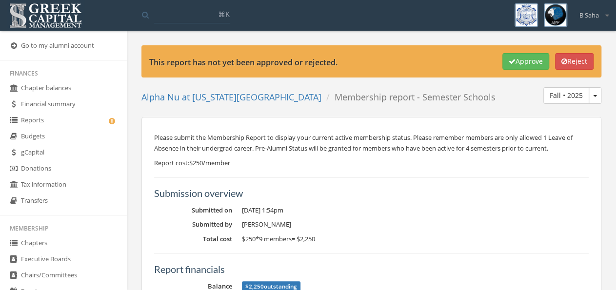
click at [92, 120] on link "Reports" at bounding box center [63, 121] width 127 height 16
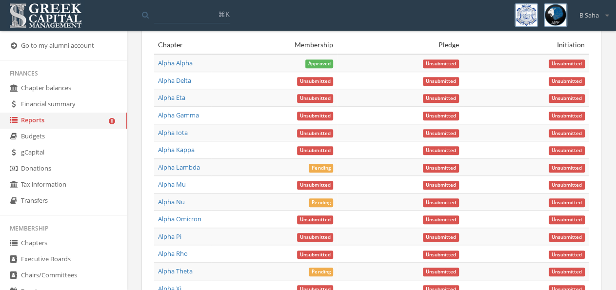
scroll to position [355, 0]
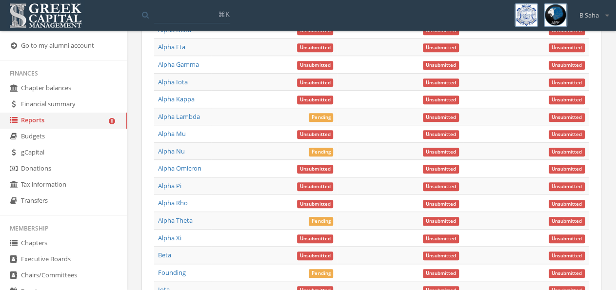
click at [172, 103] on link "Alpha Kappa" at bounding box center [176, 99] width 37 height 9
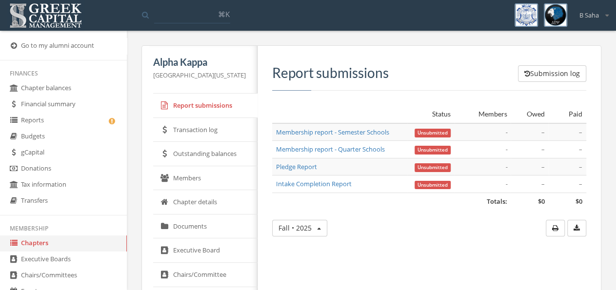
click at [222, 154] on link "Outstanding balances" at bounding box center [205, 154] width 104 height 24
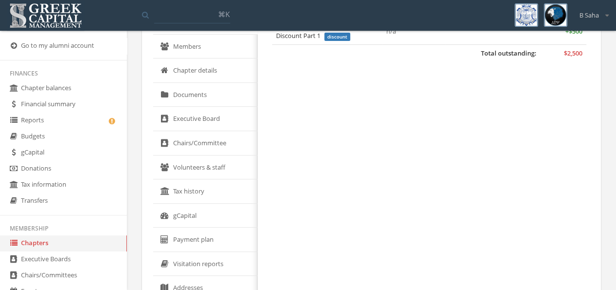
scroll to position [152, 0]
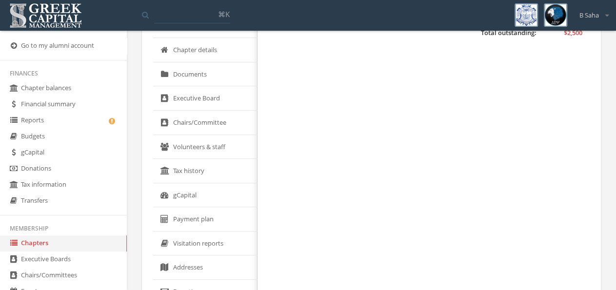
click at [208, 187] on link "gCapital" at bounding box center [205, 195] width 104 height 24
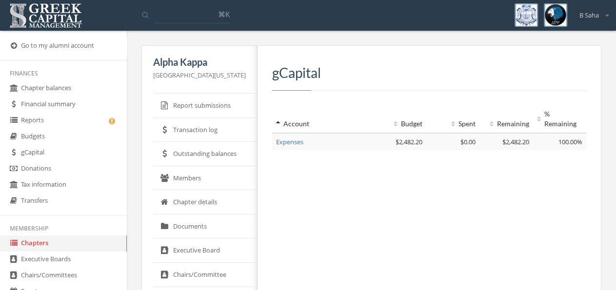
click at [205, 110] on link "Report submissions" at bounding box center [205, 106] width 104 height 24
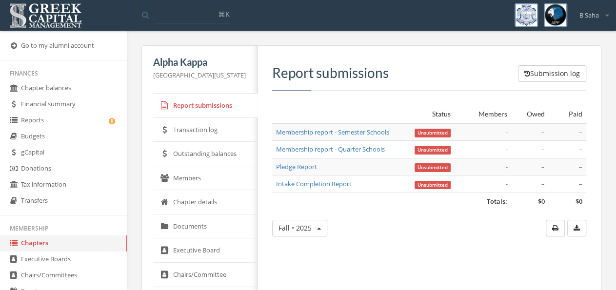
click at [81, 121] on link "Reports" at bounding box center [63, 121] width 127 height 16
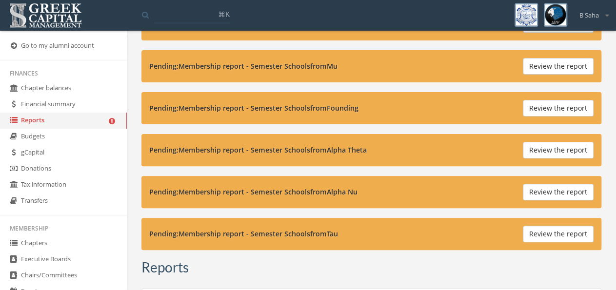
scroll to position [101, 0]
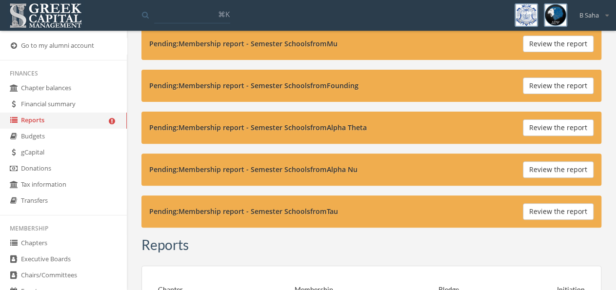
click at [571, 205] on button "Review the report" at bounding box center [557, 211] width 71 height 17
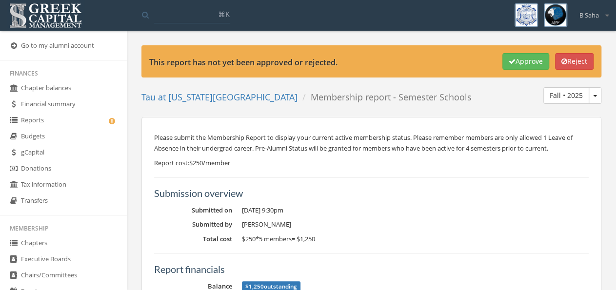
click at [508, 57] on button "Approve" at bounding box center [525, 61] width 47 height 17
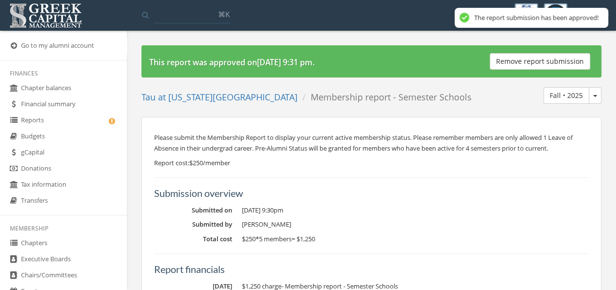
click at [41, 119] on link "Reports" at bounding box center [63, 121] width 127 height 16
